Goal: Navigation & Orientation: Find specific page/section

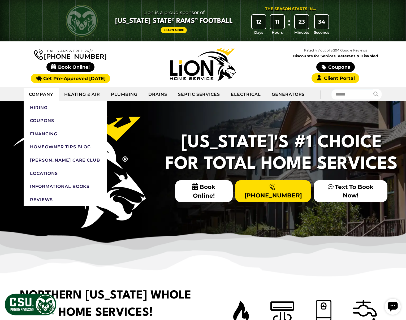
scroll to position [1, 0]
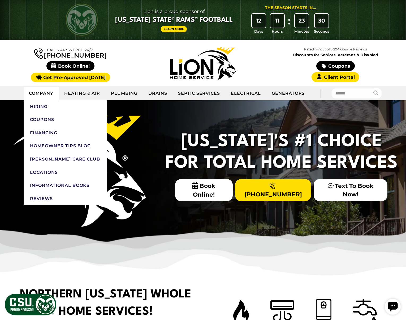
click at [54, 91] on link "Company" at bounding box center [41, 93] width 35 height 13
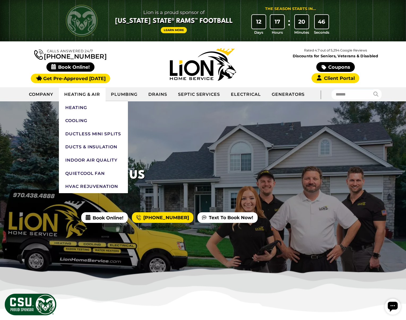
click at [83, 94] on link "Heating & Air" at bounding box center [82, 94] width 47 height 13
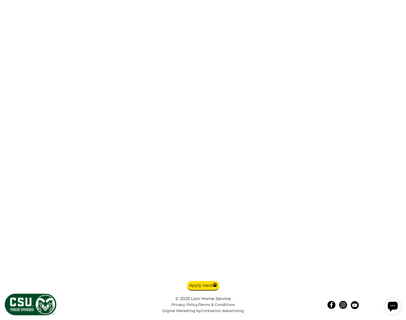
scroll to position [1171, 0]
